Goal: Check status: Check status

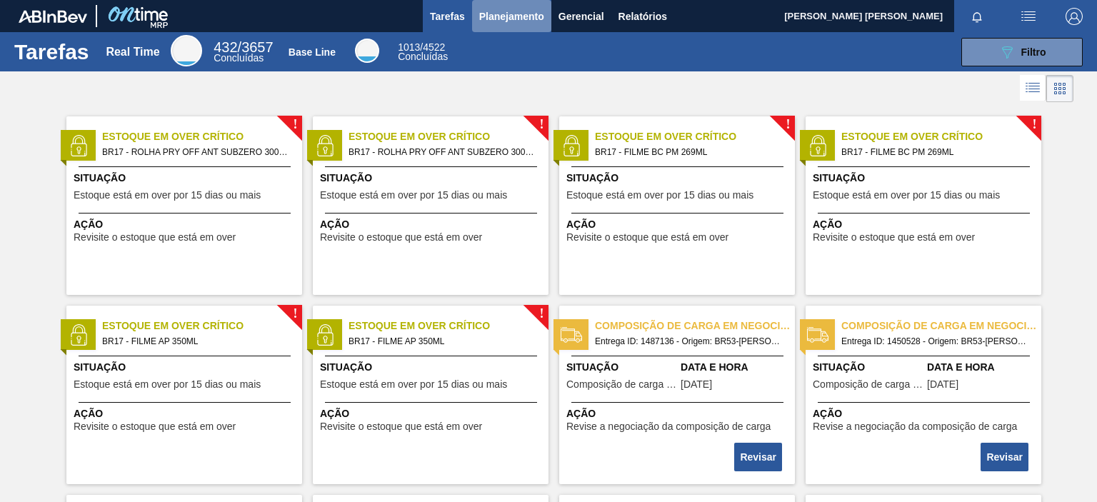
click at [480, 15] on span "Planejamento" at bounding box center [511, 16] width 65 height 17
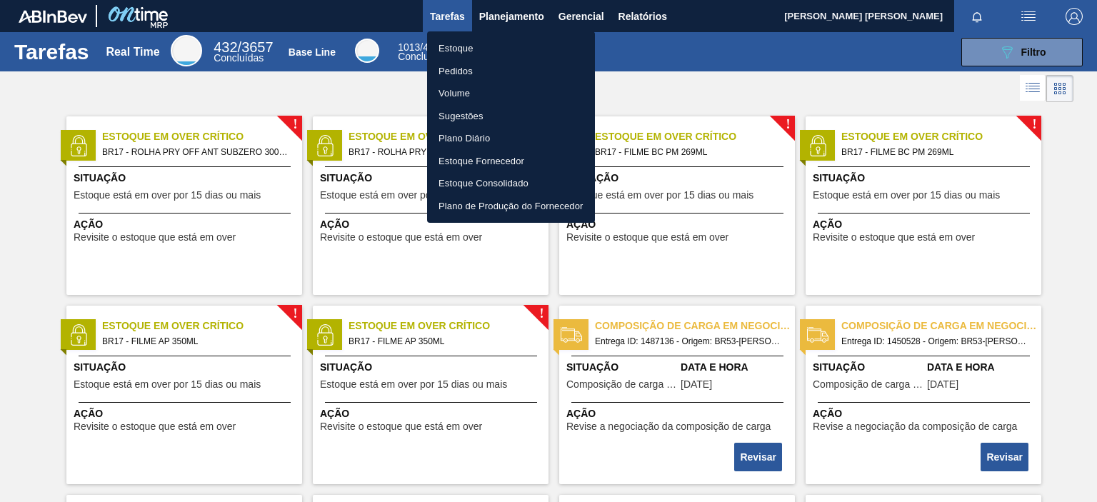
click at [471, 73] on li "Pedidos" at bounding box center [511, 71] width 168 height 23
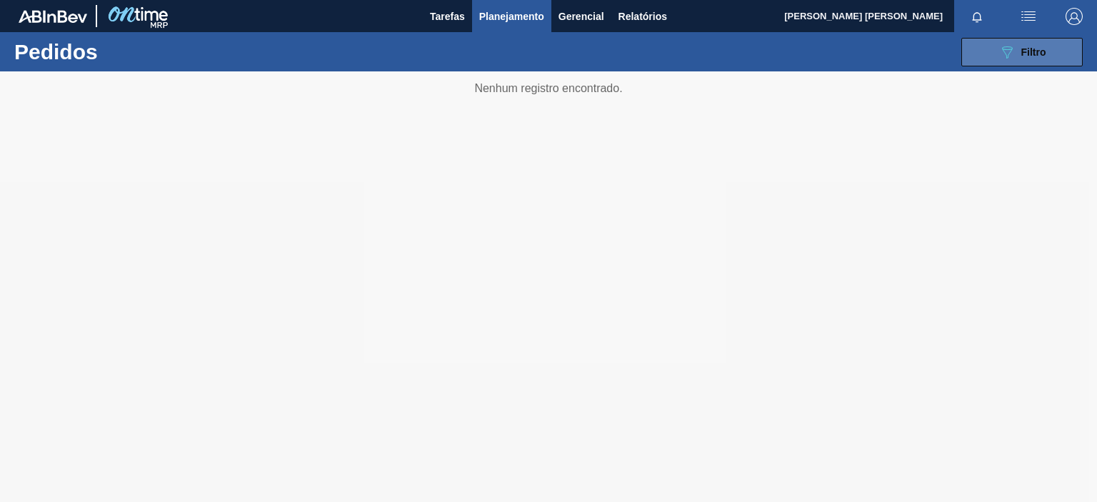
click at [1012, 53] on icon "089F7B8B-B2A5-4AFE-B5C0-19BA573D28AC" at bounding box center [1006, 52] width 17 height 17
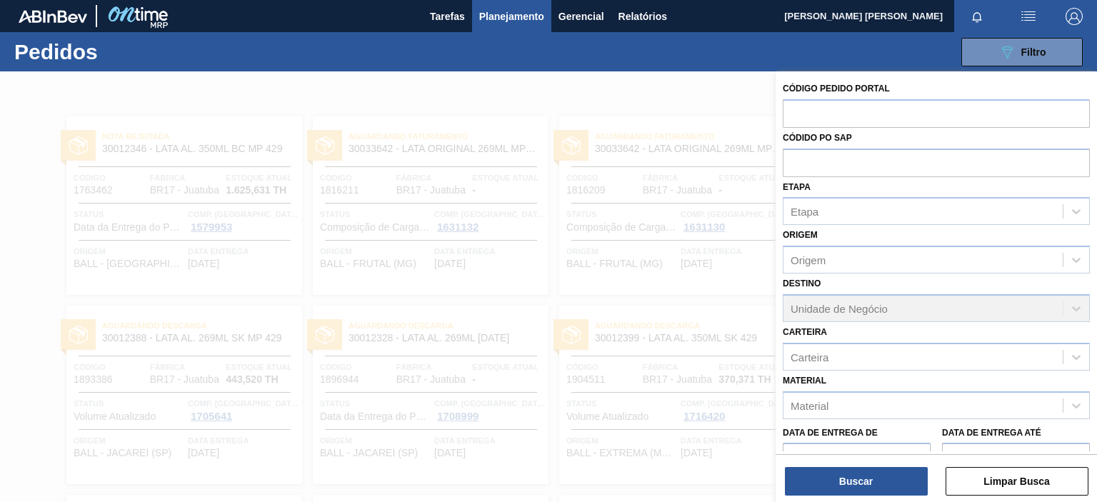
scroll to position [95, 0]
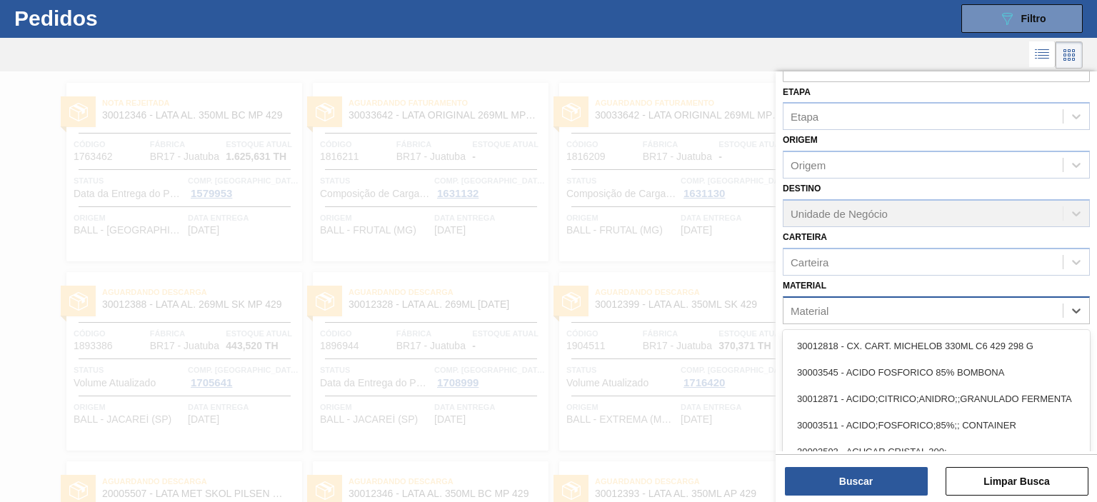
click at [817, 305] on div "Material" at bounding box center [809, 310] width 38 height 12
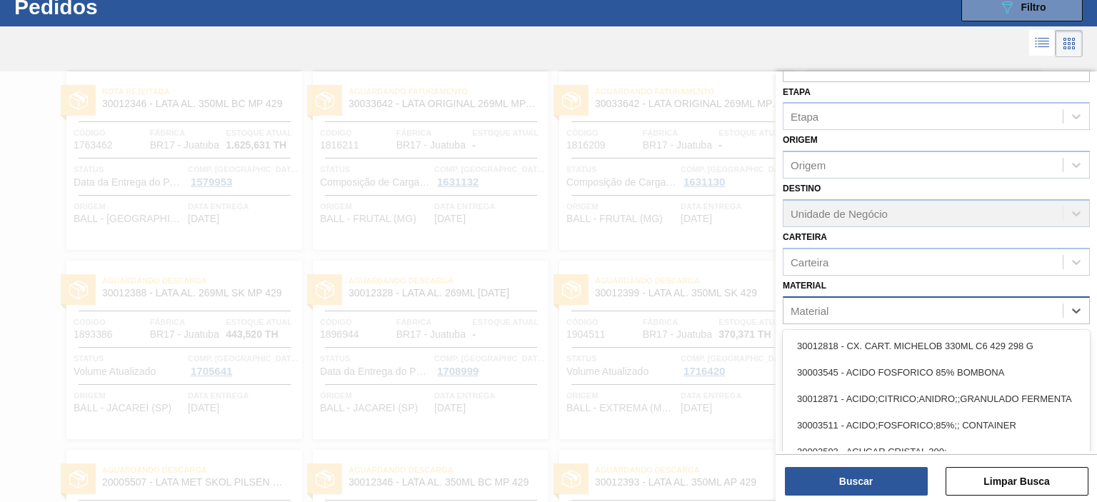
scroll to position [45, 0]
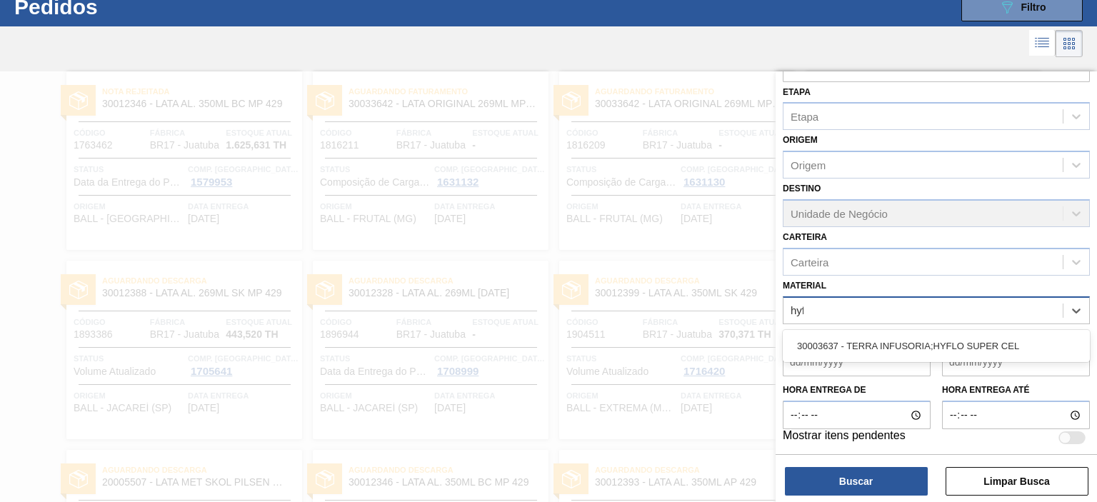
type input "hyfl"
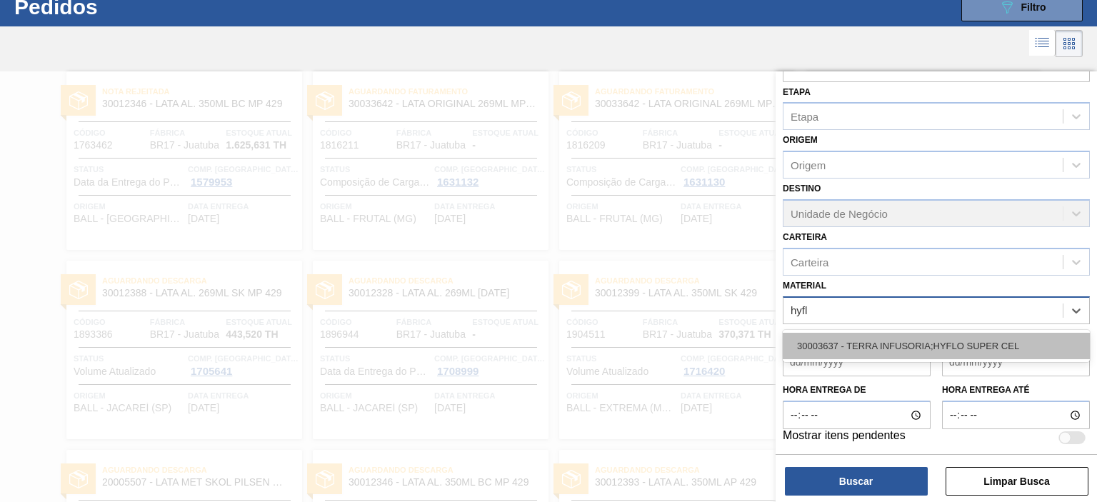
click at [842, 334] on div "30003637 - TERRA INFUSORIA;HYFLO SUPER CEL" at bounding box center [935, 346] width 307 height 26
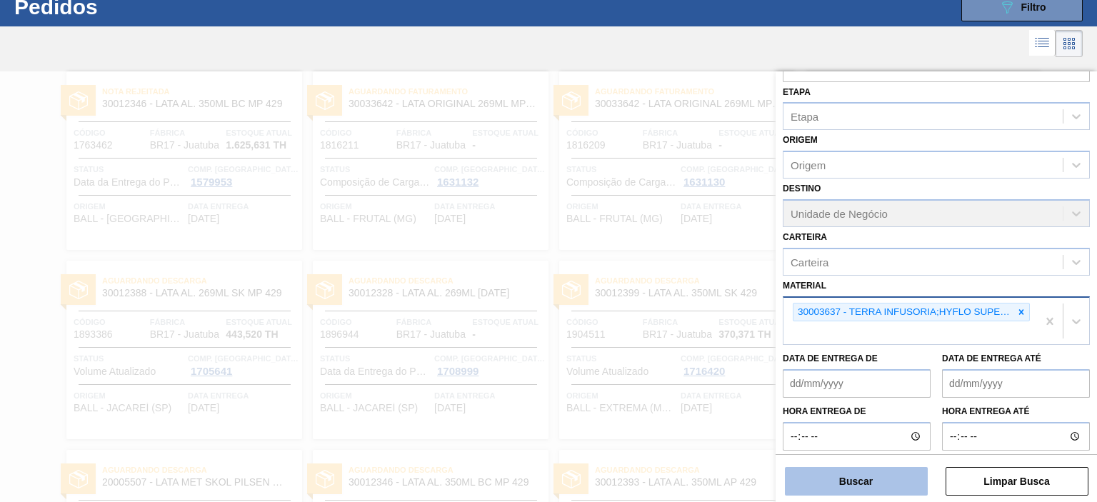
click at [832, 476] on button "Buscar" at bounding box center [856, 481] width 143 height 29
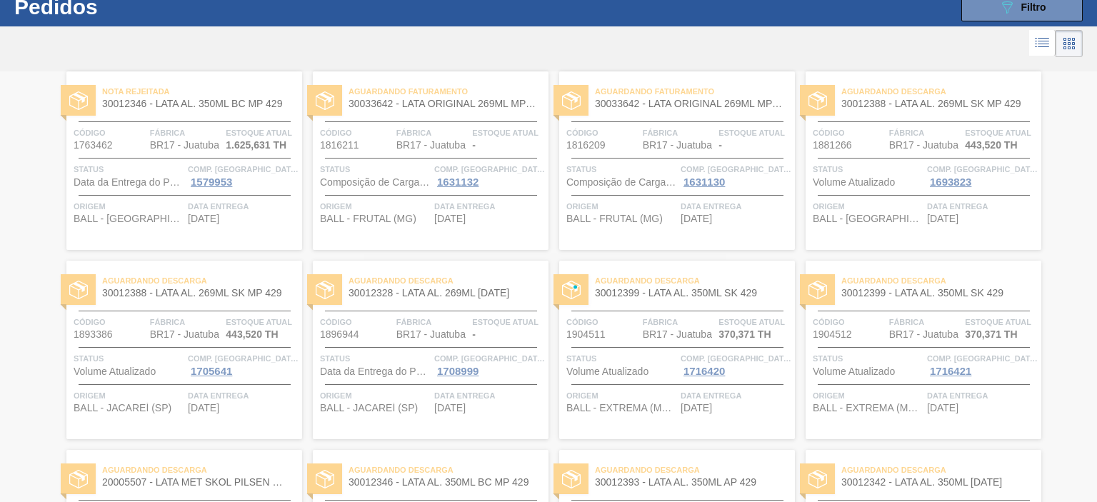
scroll to position [0, 0]
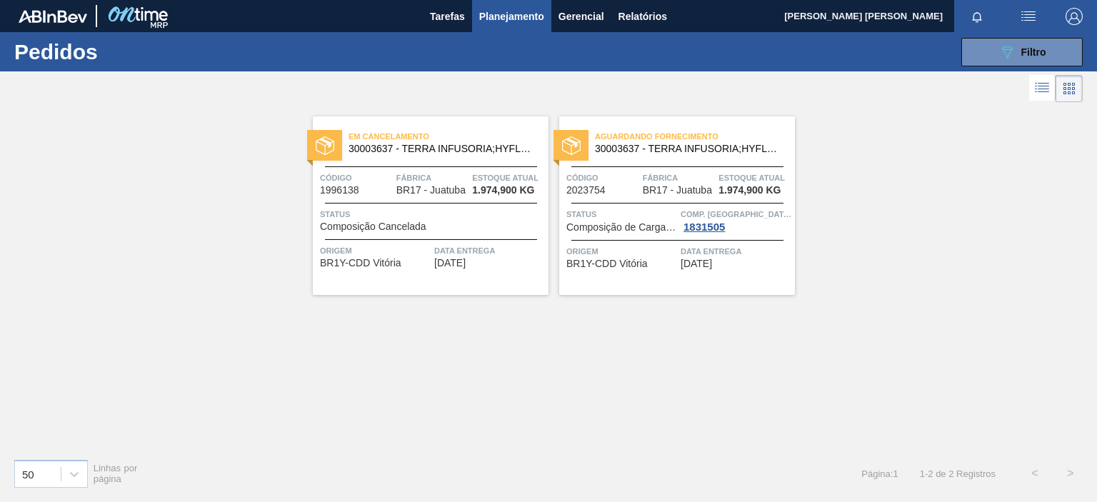
click at [632, 274] on div "Aguardando Fornecimento 30003637 - TERRA INFUSORIA;HYFLO SUPER CEL Código 20237…" at bounding box center [677, 205] width 236 height 178
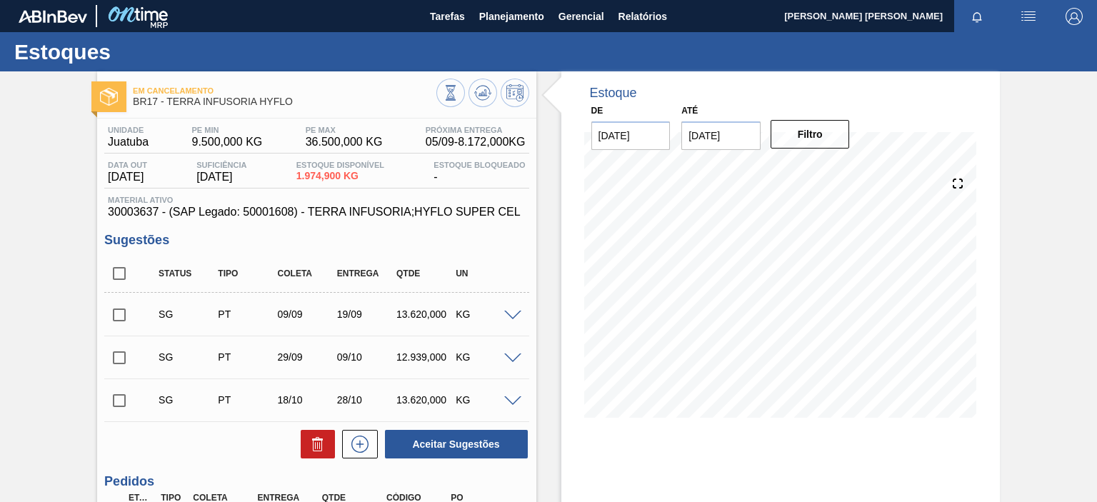
scroll to position [207, 0]
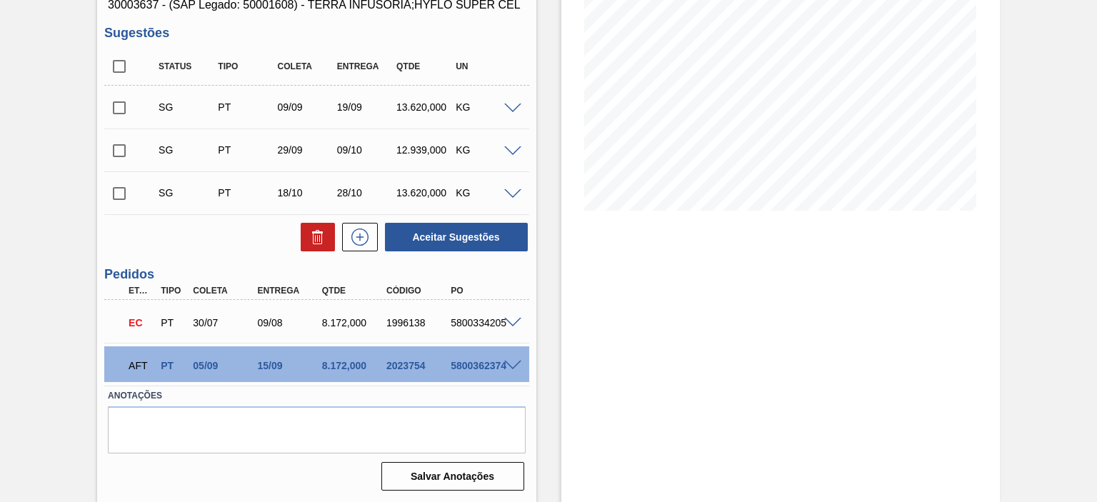
click at [511, 322] on span at bounding box center [512, 323] width 17 height 11
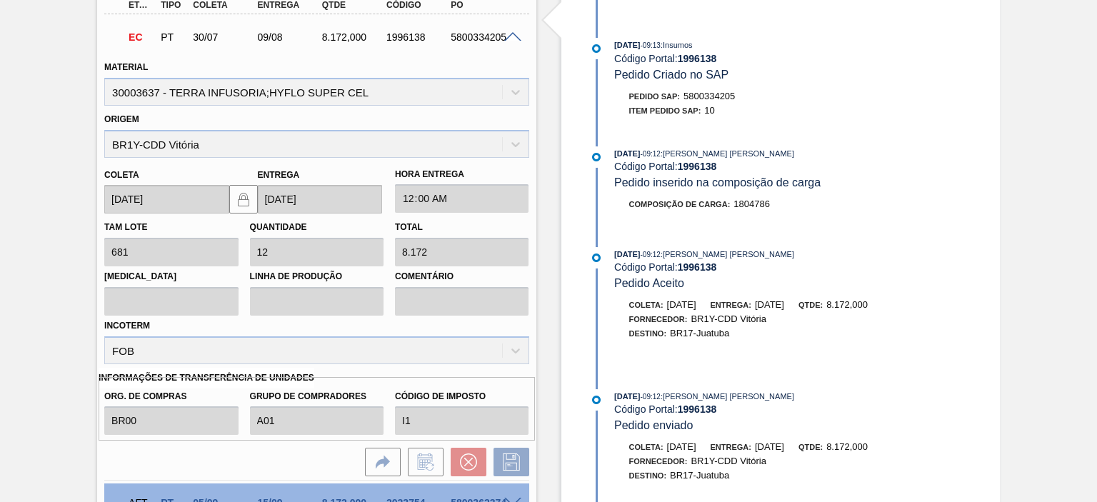
scroll to position [628, 0]
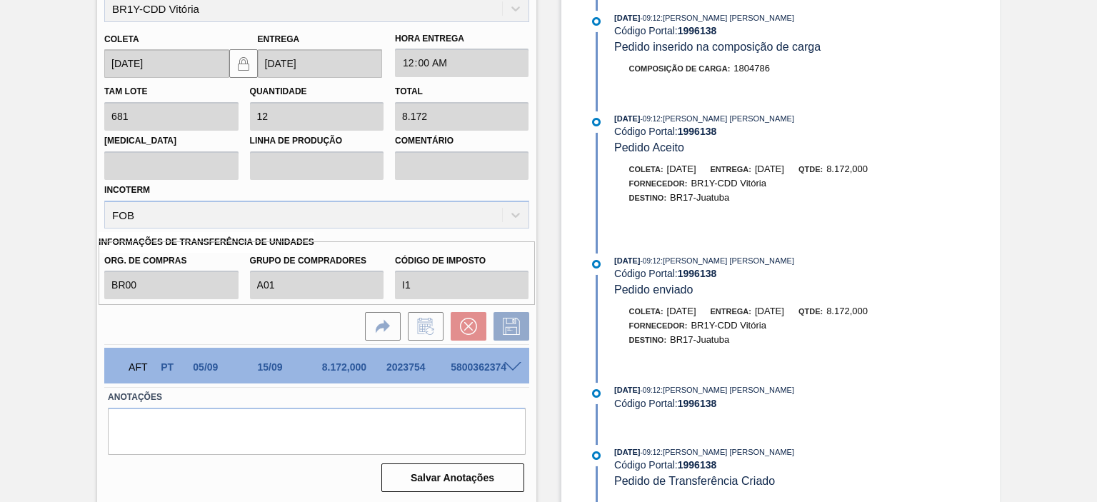
click at [508, 364] on span at bounding box center [512, 367] width 17 height 11
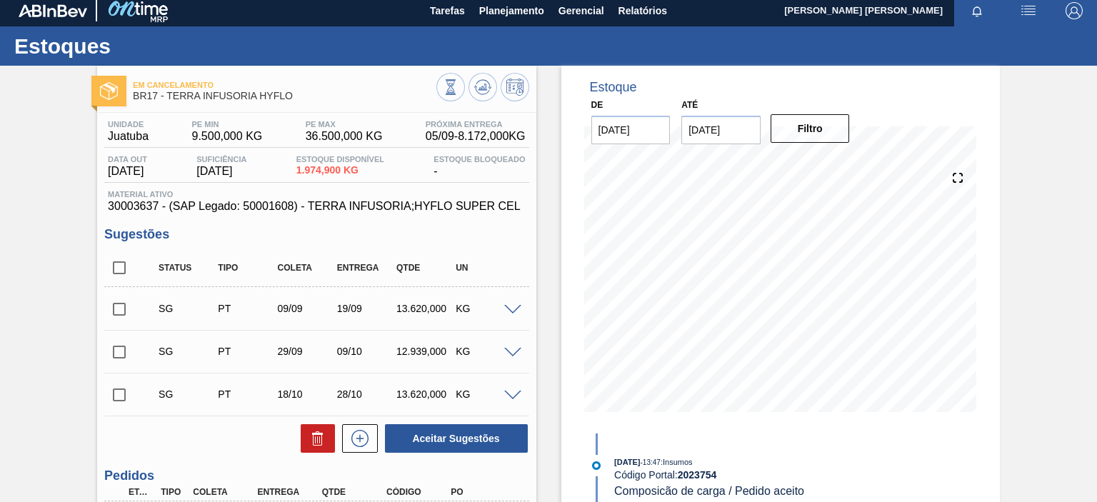
scroll to position [0, 0]
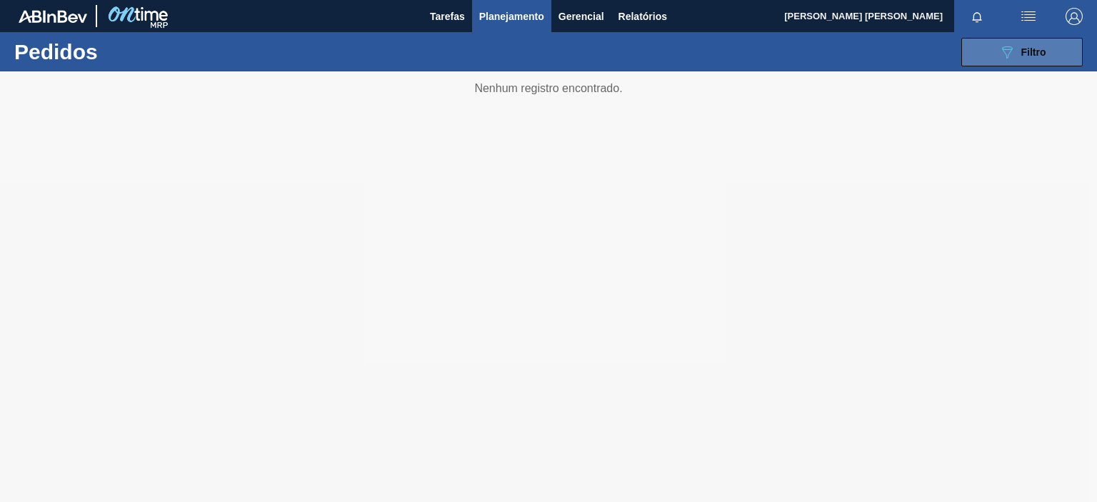
click at [1027, 54] on span "Filtro" at bounding box center [1033, 51] width 25 height 11
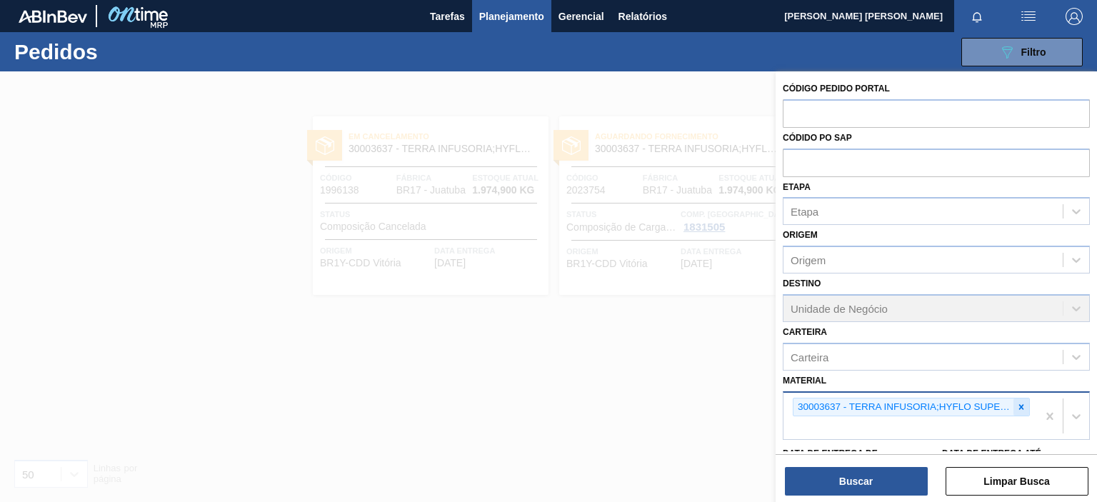
click at [1019, 406] on icon at bounding box center [1021, 407] width 10 height 10
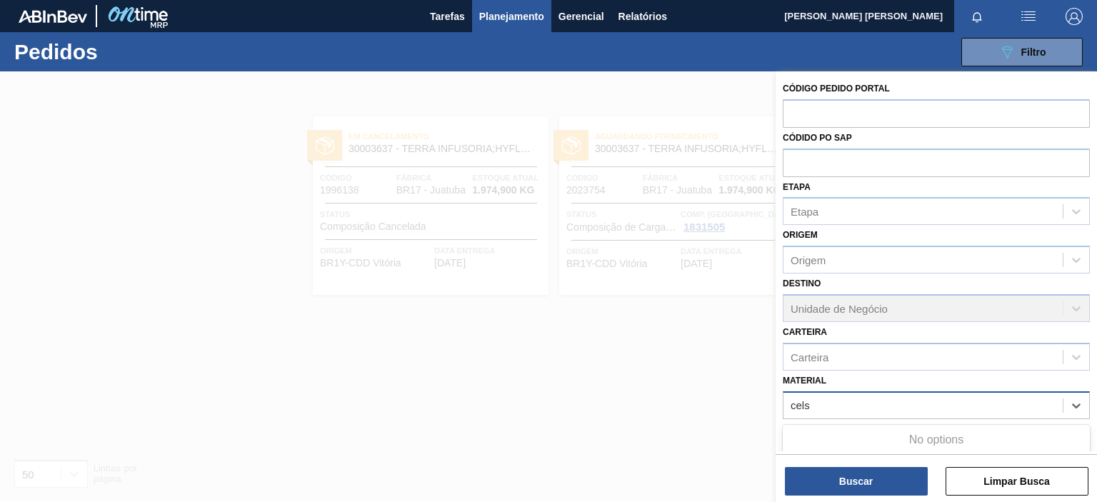
type input "cel"
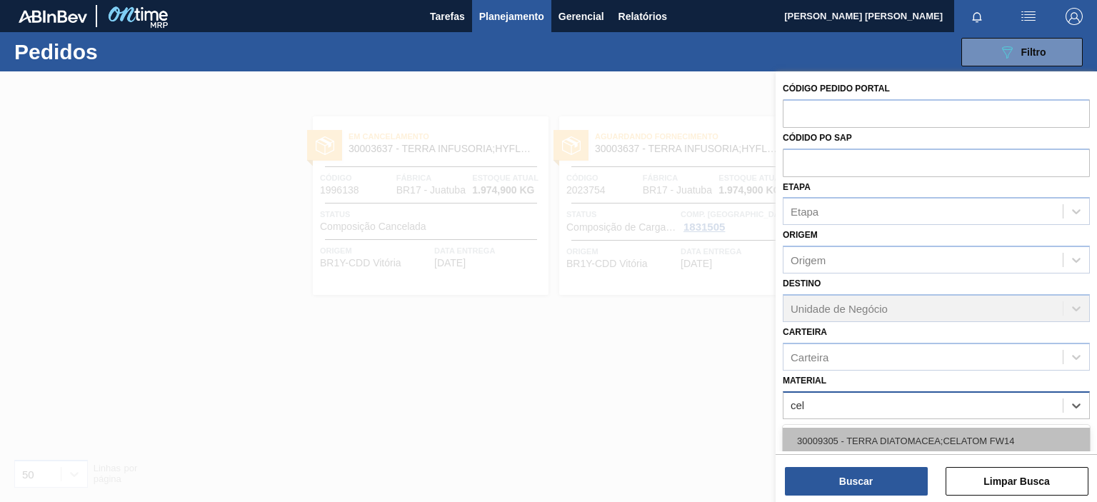
click at [1015, 439] on div "30009305 - TERRA DIATOMACEA;CELATOM FW14" at bounding box center [935, 441] width 307 height 26
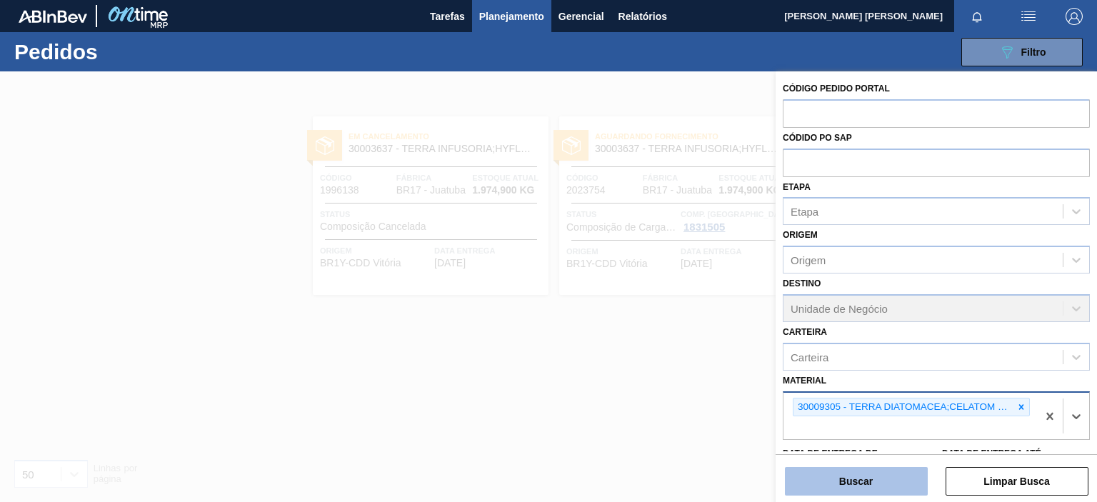
click at [842, 490] on button "Buscar" at bounding box center [856, 481] width 143 height 29
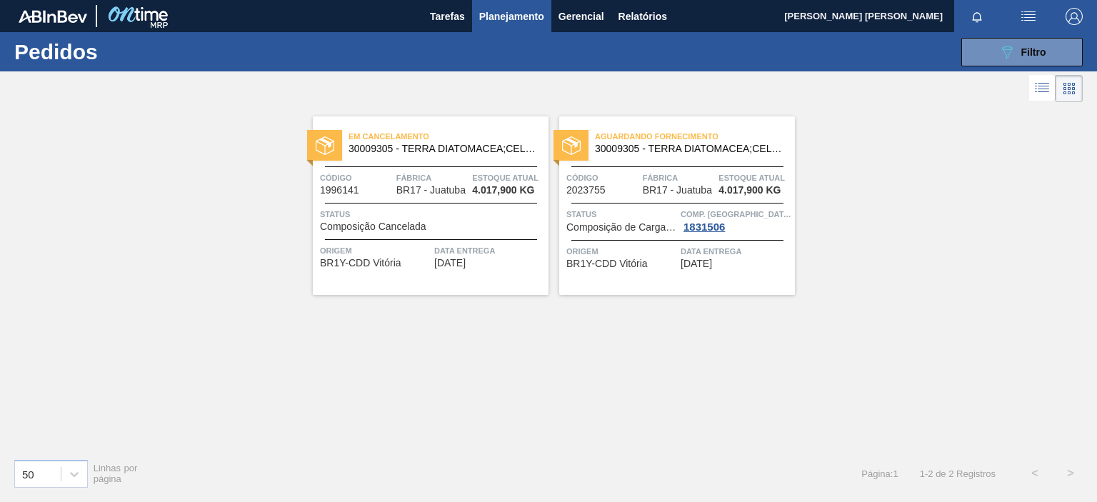
click at [676, 271] on div "Aguardando Fornecimento 30009305 - TERRA DIATOMACEA;CELATOM FW14 Código 2023755…" at bounding box center [677, 205] width 236 height 178
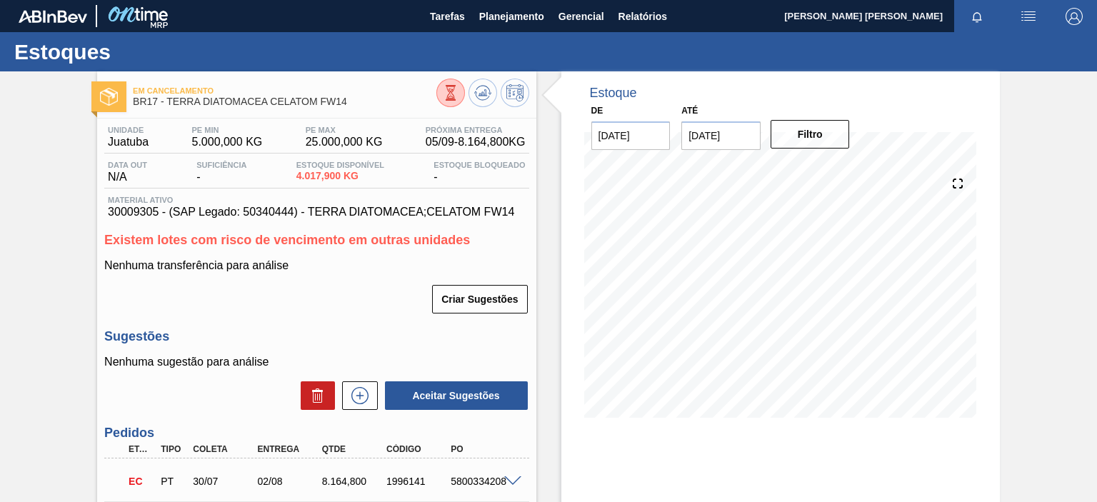
scroll to position [159, 0]
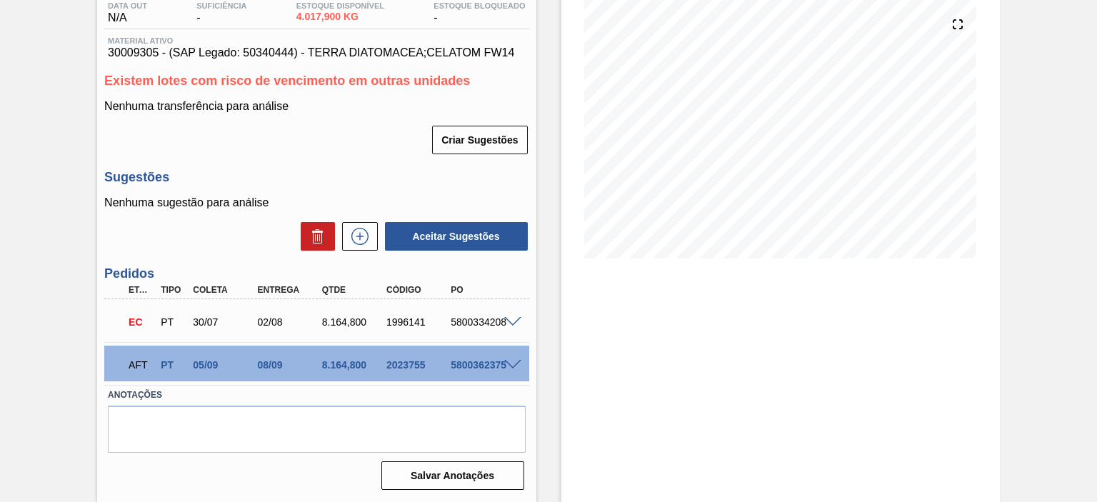
click at [510, 362] on span at bounding box center [512, 365] width 17 height 11
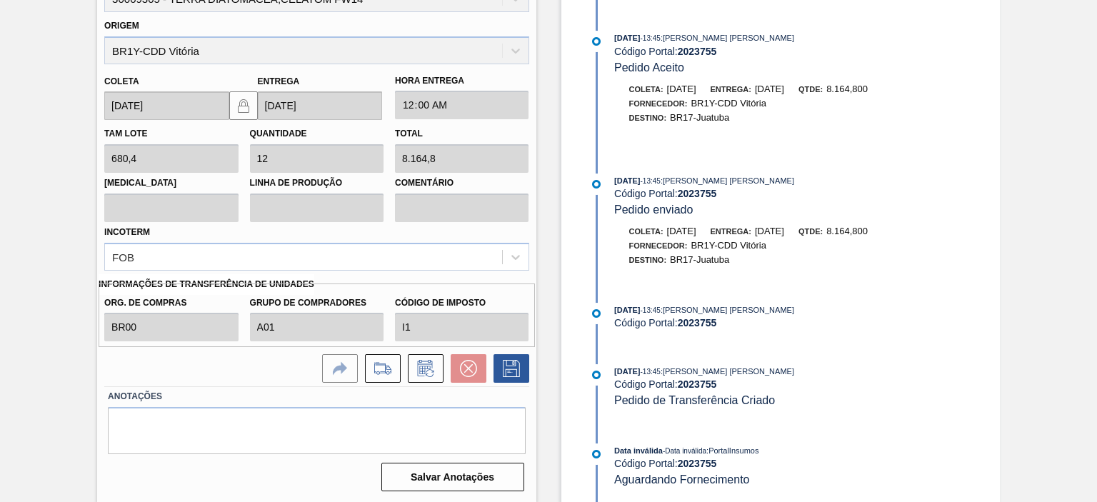
scroll to position [130, 0]
